Goal: Find specific page/section: Find specific page/section

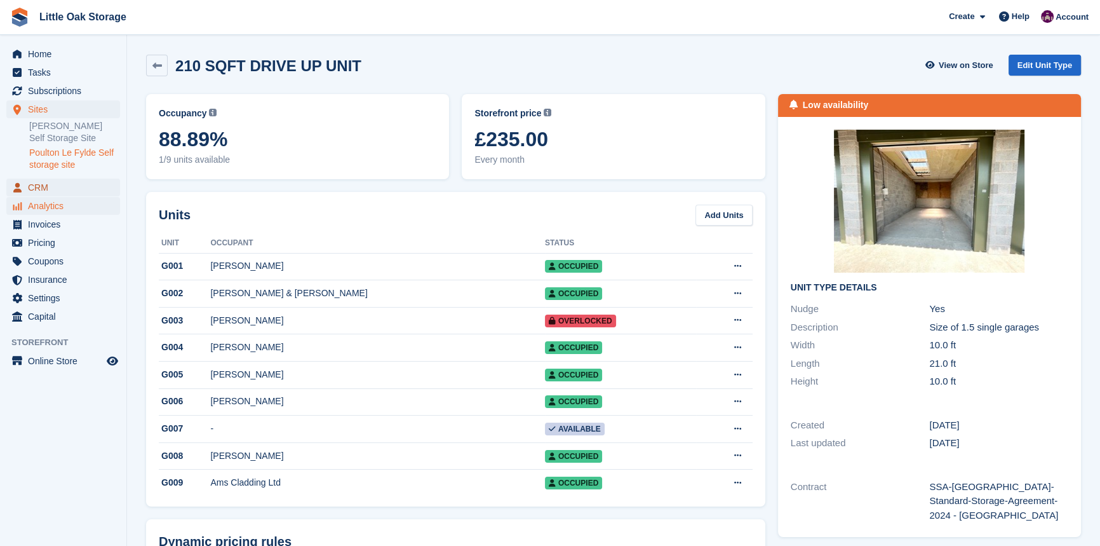
drag, startPoint x: 40, startPoint y: 191, endPoint x: 37, endPoint y: 208, distance: 17.3
click at [40, 191] on span "CRM" at bounding box center [66, 187] width 76 height 18
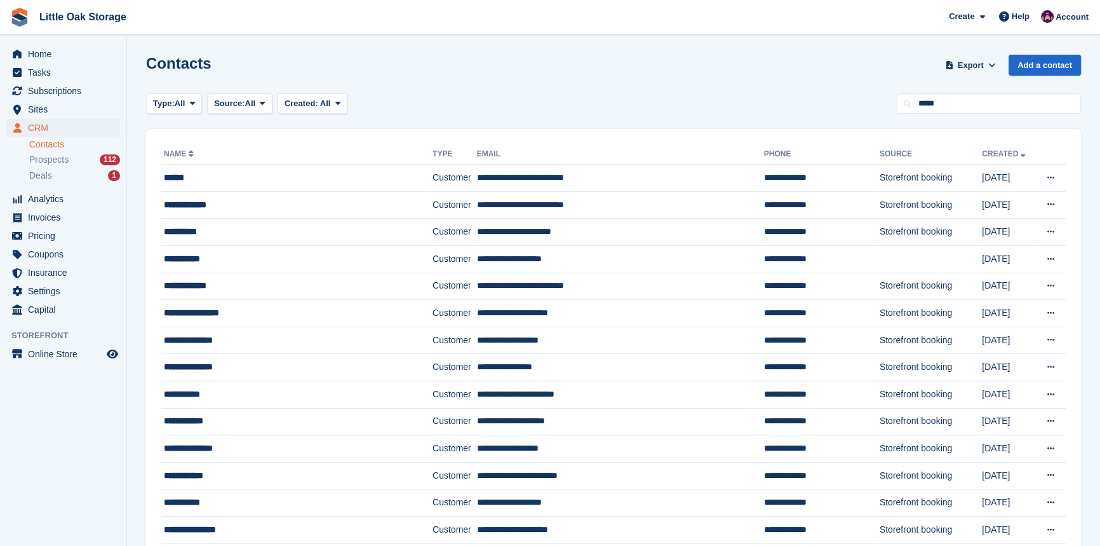
type input "*****"
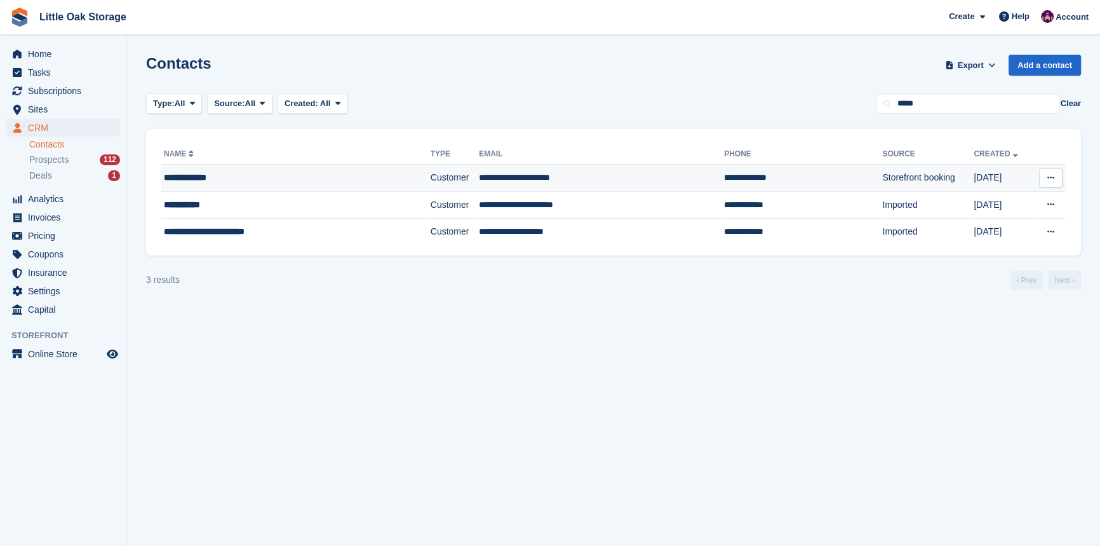
click at [312, 173] on div "**********" at bounding box center [269, 177] width 211 height 13
